Goal: Check status: Check status

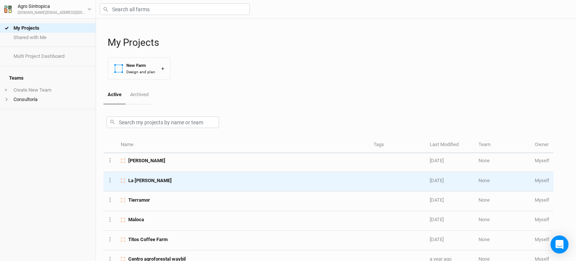
scroll to position [23, 0]
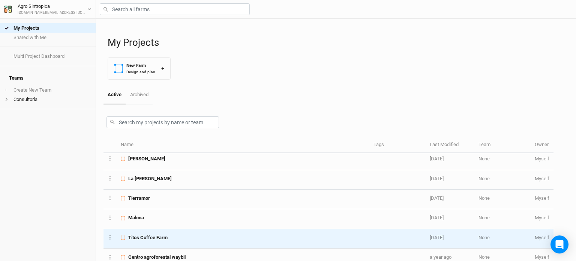
click at [156, 235] on span "Titos Coffee Farm" at bounding box center [147, 237] width 39 height 7
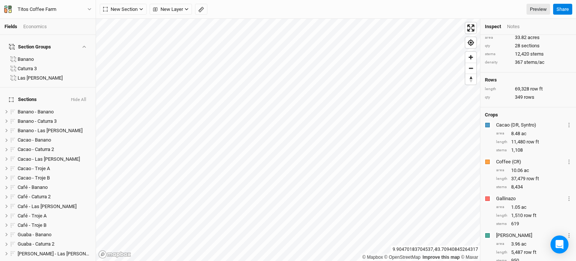
scroll to position [19, 0]
